Goal: Find specific page/section: Locate a particular part of the current website

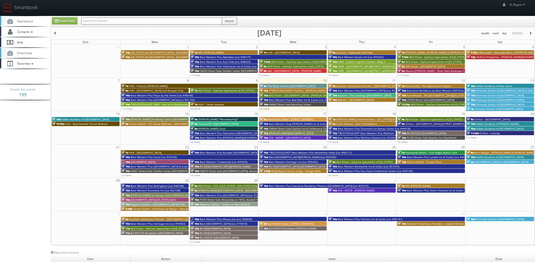
click at [146, 18] on input "text" at bounding box center [151, 20] width 141 height 7
type input "jvm"
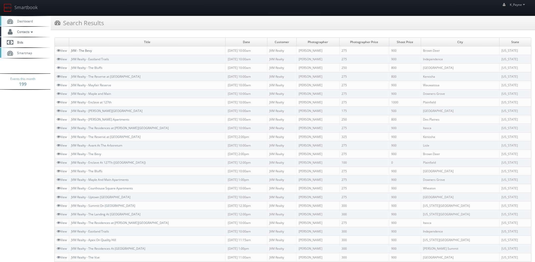
click at [88, 50] on link "JVM - The Bevy" at bounding box center [81, 50] width 21 height 4
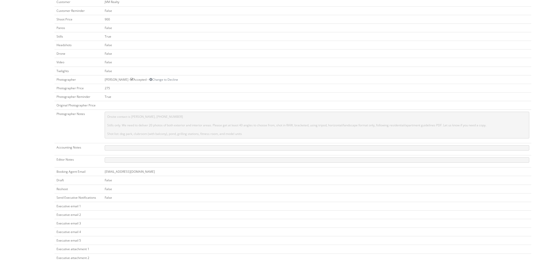
scroll to position [143, 0]
